Goal: Obtain resource: Obtain resource

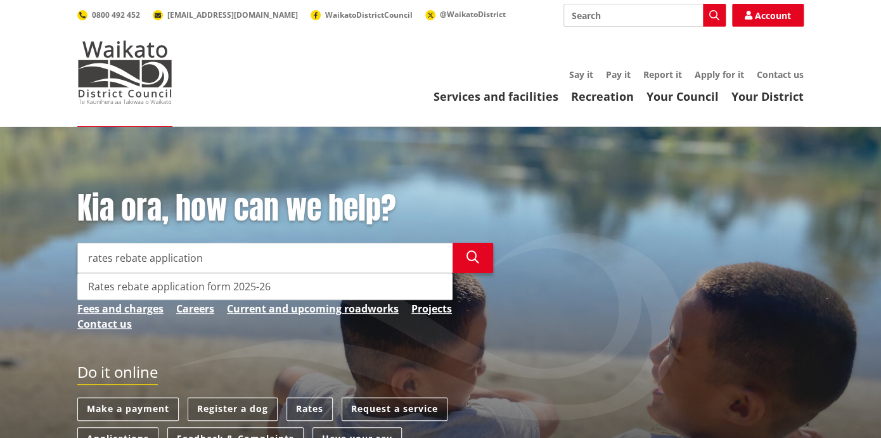
type input "rates rebate application"
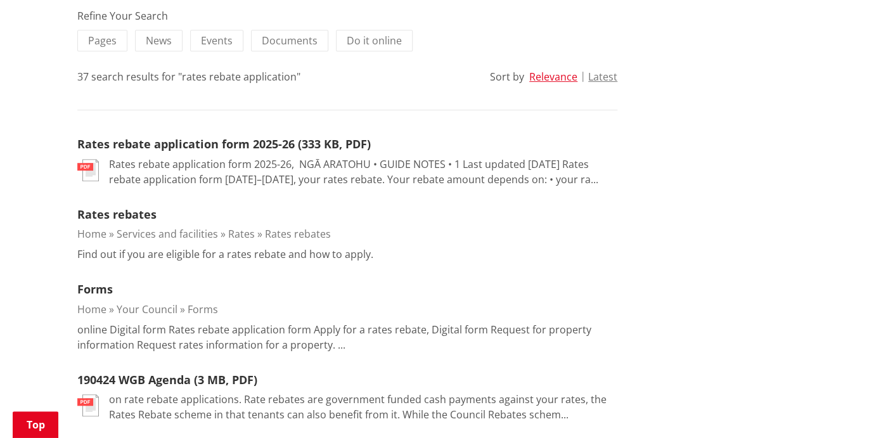
scroll to position [304, 0]
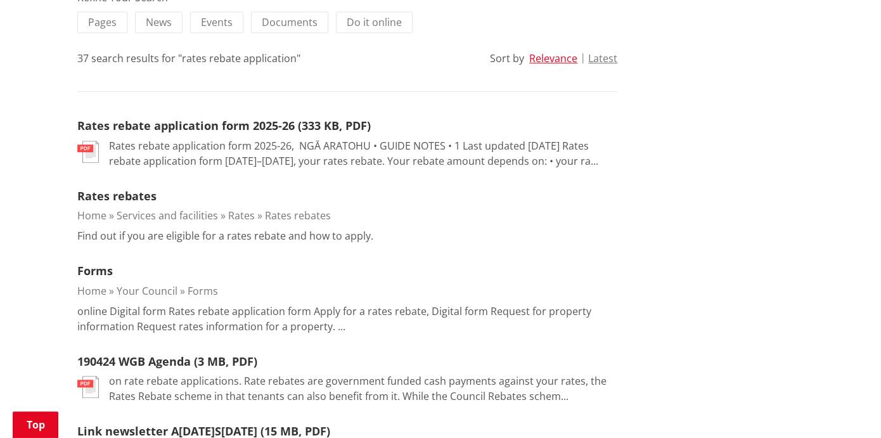
click at [146, 150] on p "Rates rebate application form 2025-26, ﻿ NGĀ ARATOHU • GUIDE NOTES • 1 Last upd…" at bounding box center [363, 153] width 508 height 30
click at [560, 159] on p "Rates rebate application form 2025-26, ﻿ NGĀ ARATOHU • GUIDE NOTES • 1 Last upd…" at bounding box center [363, 153] width 508 height 30
click at [401, 143] on p "Rates rebate application form 2025-26, ﻿ NGĀ ARATOHU • GUIDE NOTES • 1 Last upd…" at bounding box center [363, 153] width 508 height 30
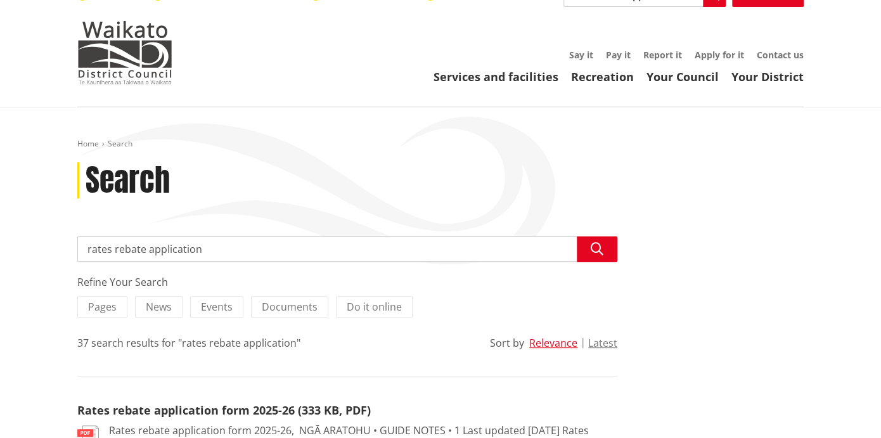
scroll to position [0, 0]
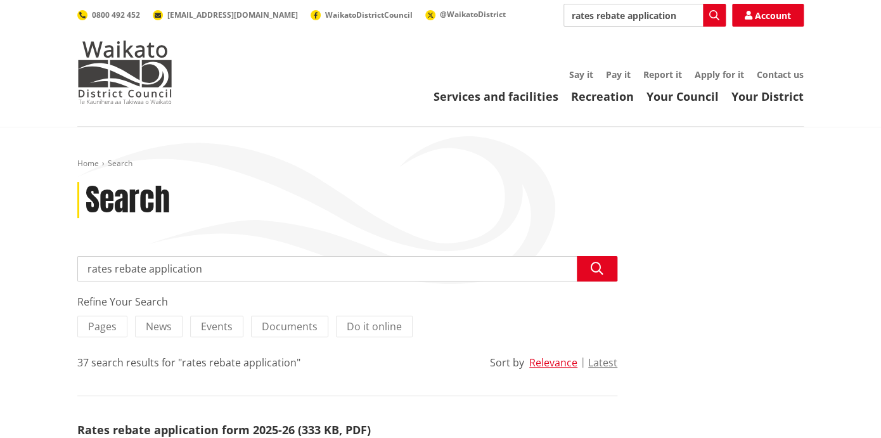
click at [200, 269] on input "rates rebate application" at bounding box center [347, 268] width 540 height 25
type input "rates rebate application form"
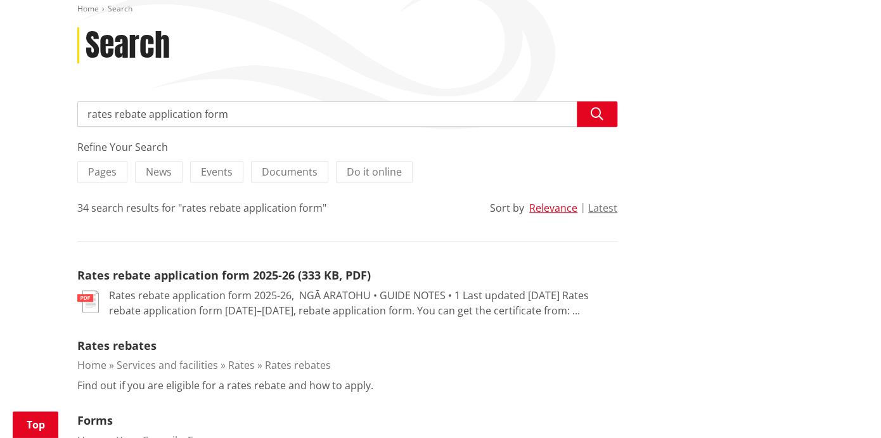
scroll to position [203, 0]
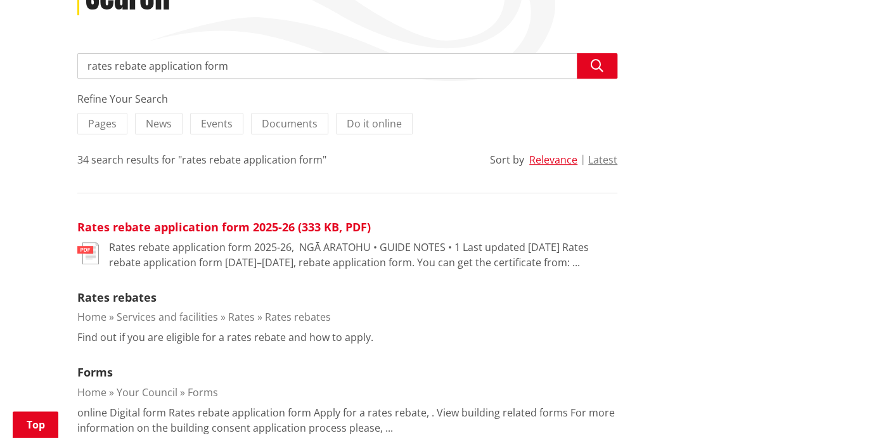
click at [233, 226] on link "Rates rebate application form 2025-26 (333 KB, PDF)" at bounding box center [224, 226] width 294 height 15
